Goal: Task Accomplishment & Management: Manage account settings

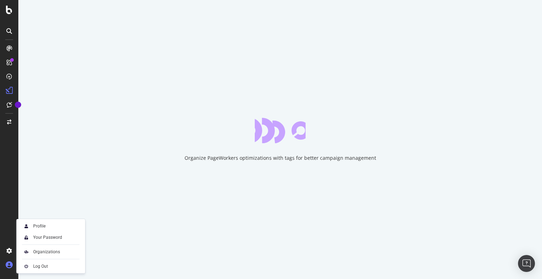
click at [8, 265] on icon at bounding box center [9, 264] width 7 height 7
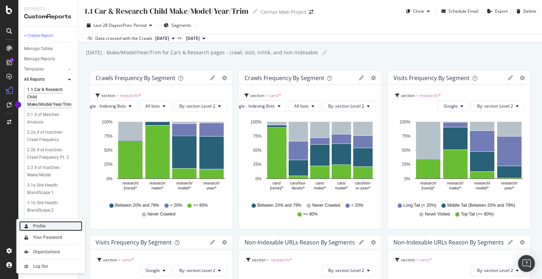
click at [32, 227] on div "Profile" at bounding box center [50, 226] width 63 height 10
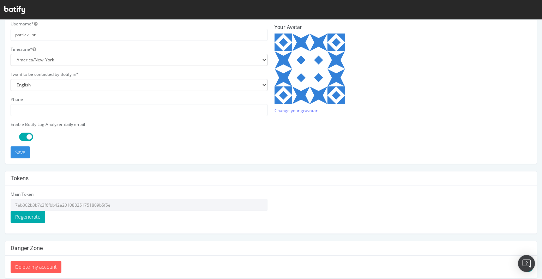
scroll to position [183, 0]
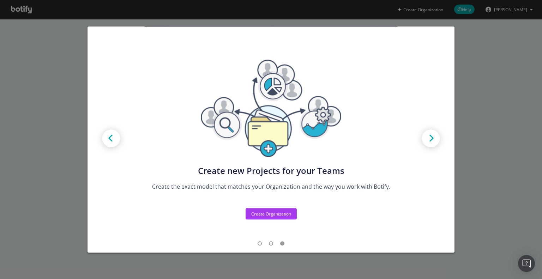
drag, startPoint x: 510, startPoint y: 58, endPoint x: 502, endPoint y: 53, distance: 8.8
click at [510, 58] on div "Create new Projects for your Teams Create the exact model that matches your Org…" at bounding box center [271, 139] width 542 height 279
